Goal: Task Accomplishment & Management: Complete application form

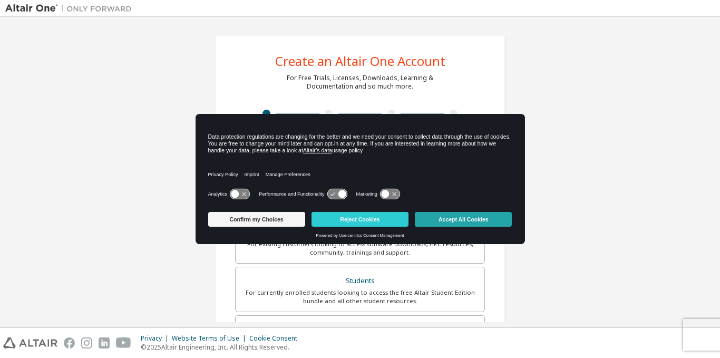
click at [492, 215] on button "Accept All Cookies" at bounding box center [463, 219] width 97 height 15
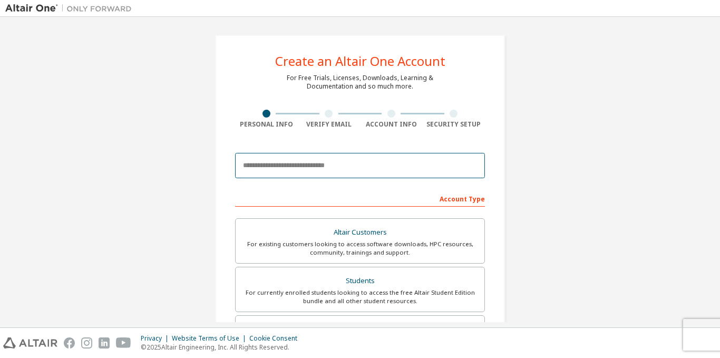
click at [342, 169] on input "email" at bounding box center [360, 165] width 250 height 25
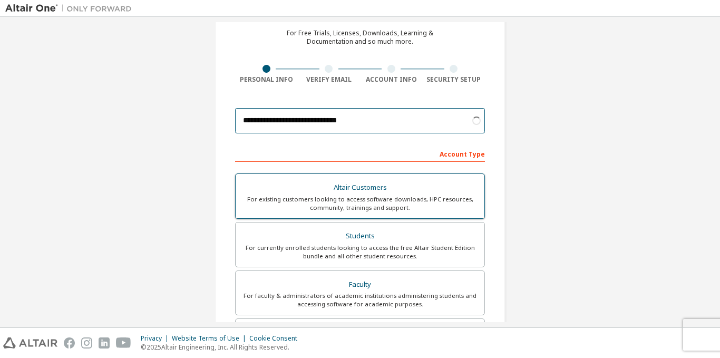
scroll to position [105, 0]
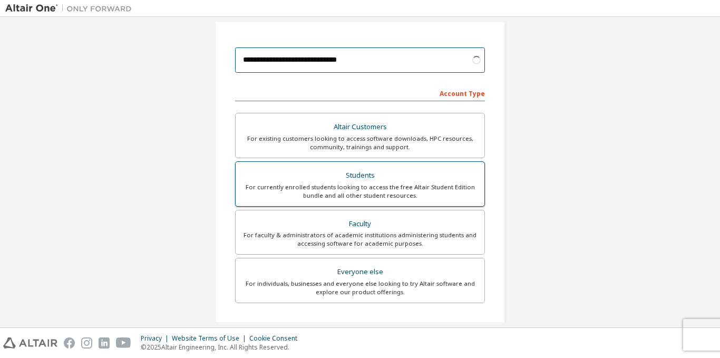
type input "**********"
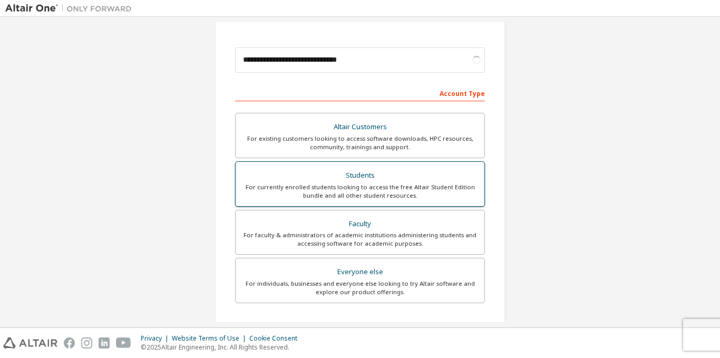
click at [392, 196] on div "For currently enrolled students looking to access the free Altair Student Editi…" at bounding box center [360, 191] width 236 height 17
click at [449, 183] on div "For currently enrolled students looking to access the free Altair Student Editi…" at bounding box center [360, 191] width 236 height 17
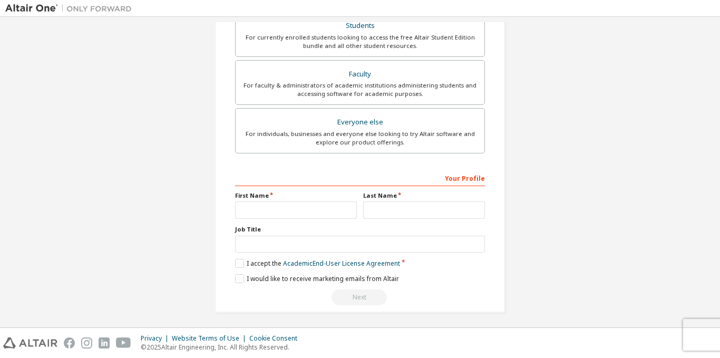
scroll to position [258, 0]
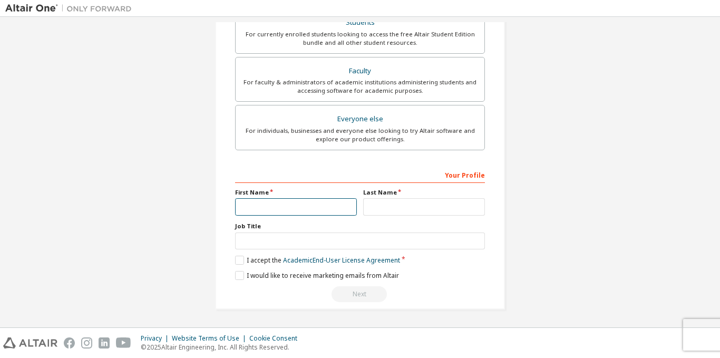
click at [293, 208] on input "text" at bounding box center [296, 206] width 122 height 17
type input "****"
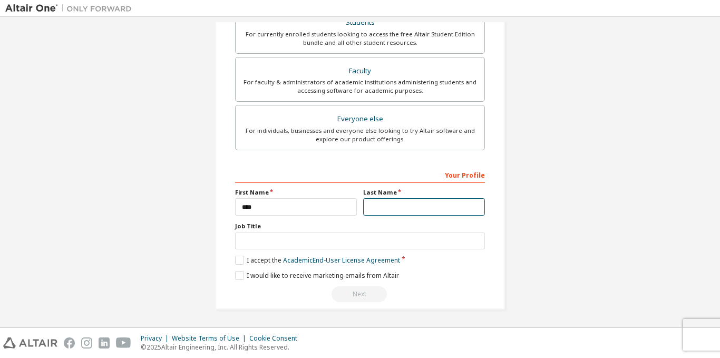
click at [386, 209] on input "text" at bounding box center [424, 206] width 122 height 17
type input "******"
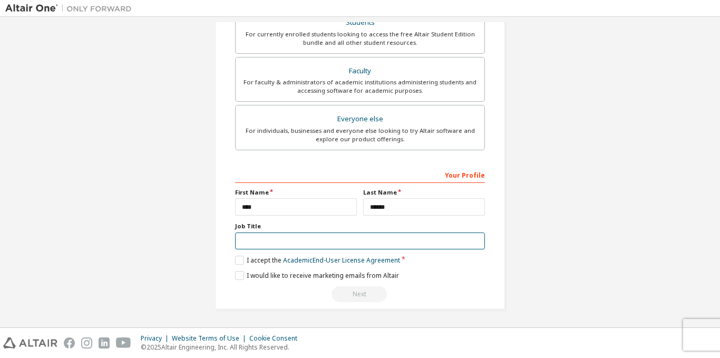
click at [290, 237] on input "text" at bounding box center [360, 240] width 250 height 17
type input "*******"
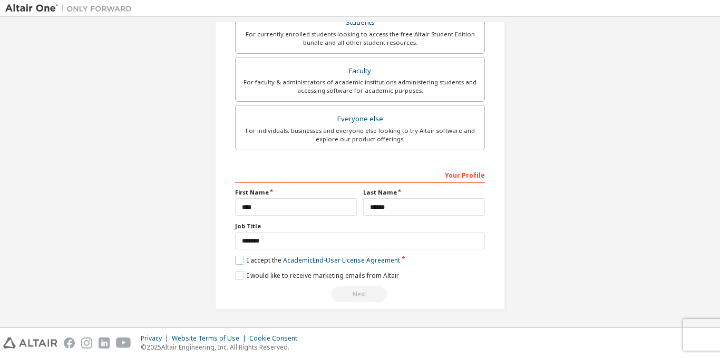
click at [235, 260] on label "I accept the Academic End-User License Agreement" at bounding box center [317, 260] width 165 height 9
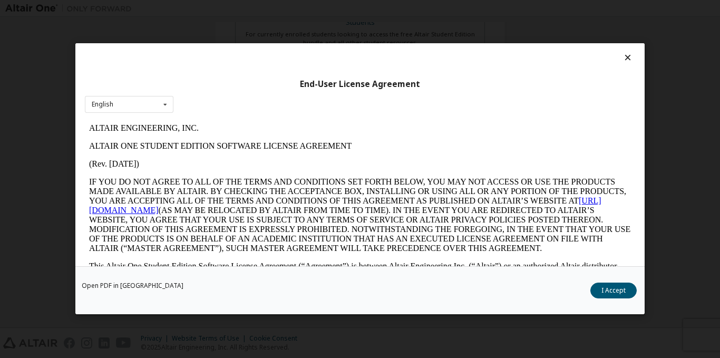
scroll to position [0, 0]
click at [601, 289] on button "I Accept" at bounding box center [613, 291] width 46 height 16
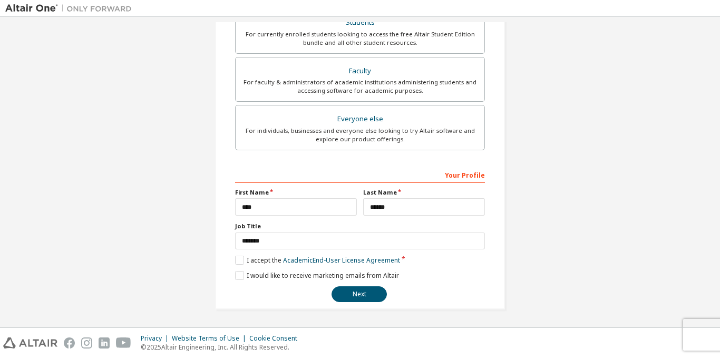
scroll to position [47, 0]
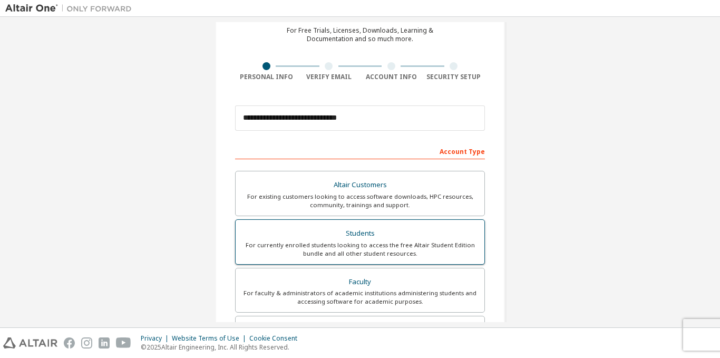
click at [384, 234] on div "Students" at bounding box center [360, 233] width 236 height 15
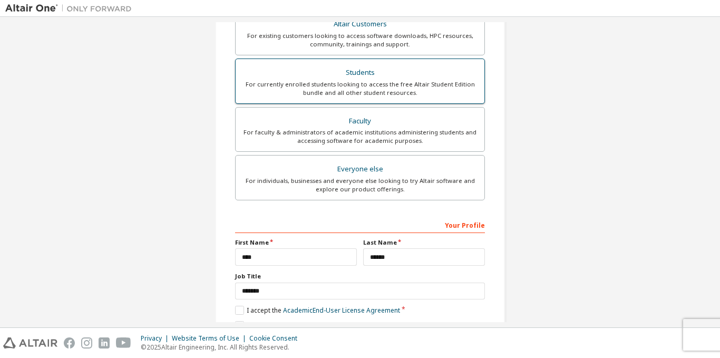
scroll to position [258, 0]
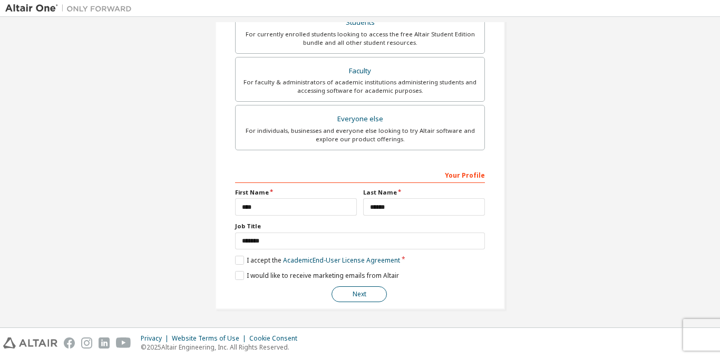
click at [370, 293] on button "Next" at bounding box center [358, 294] width 55 height 16
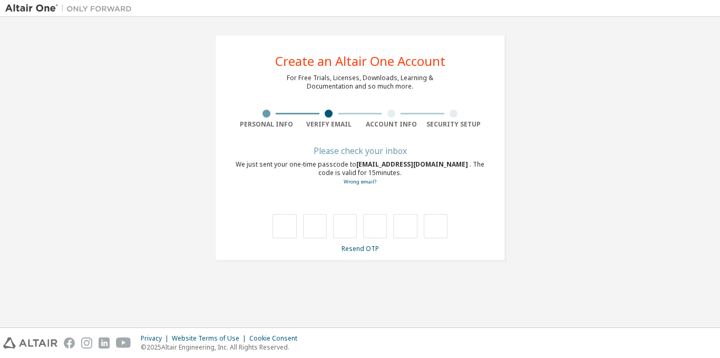
scroll to position [0, 0]
type input "*"
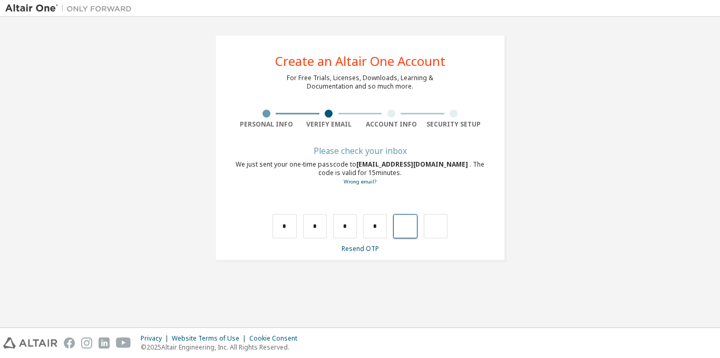
type input "*"
